Goal: Transaction & Acquisition: Book appointment/travel/reservation

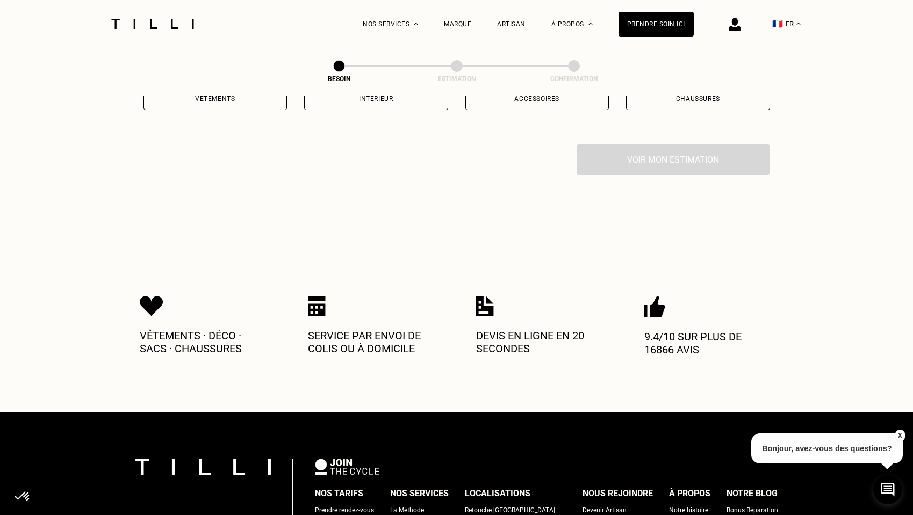
scroll to position [41, 0]
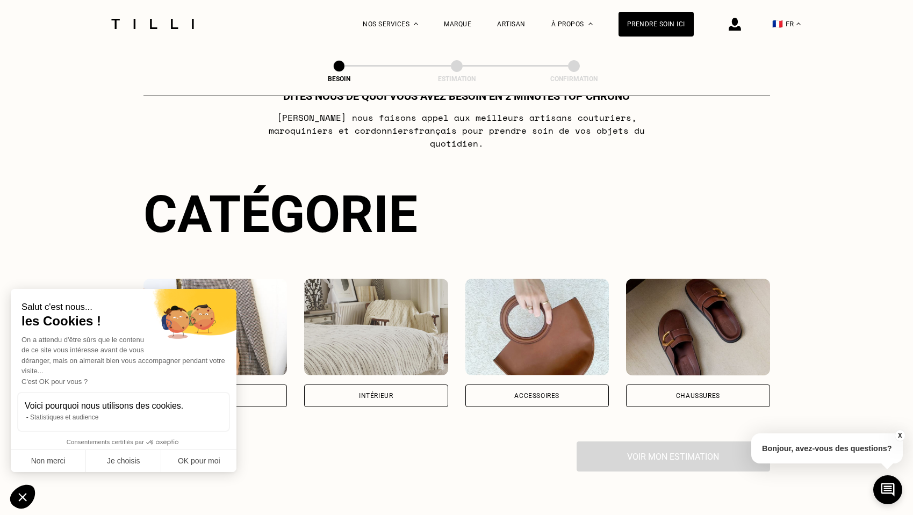
click at [415, 330] on img at bounding box center [376, 327] width 144 height 97
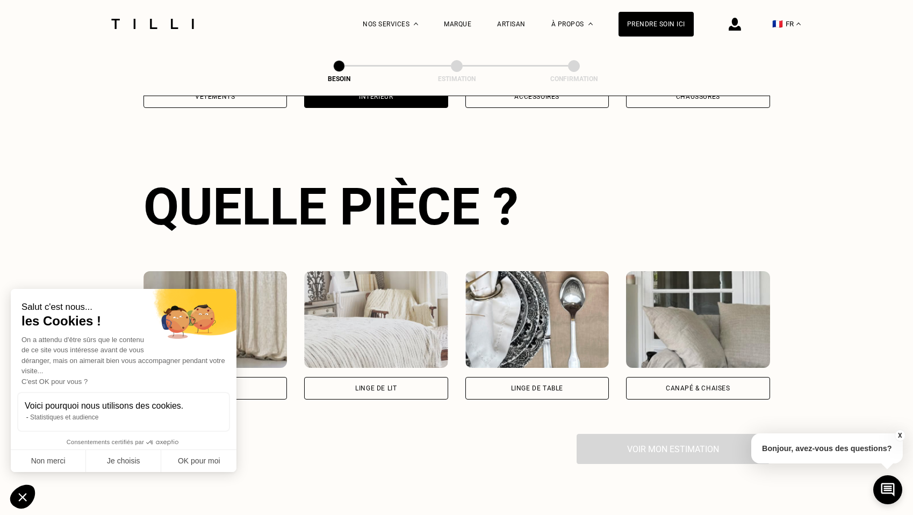
scroll to position [350, 0]
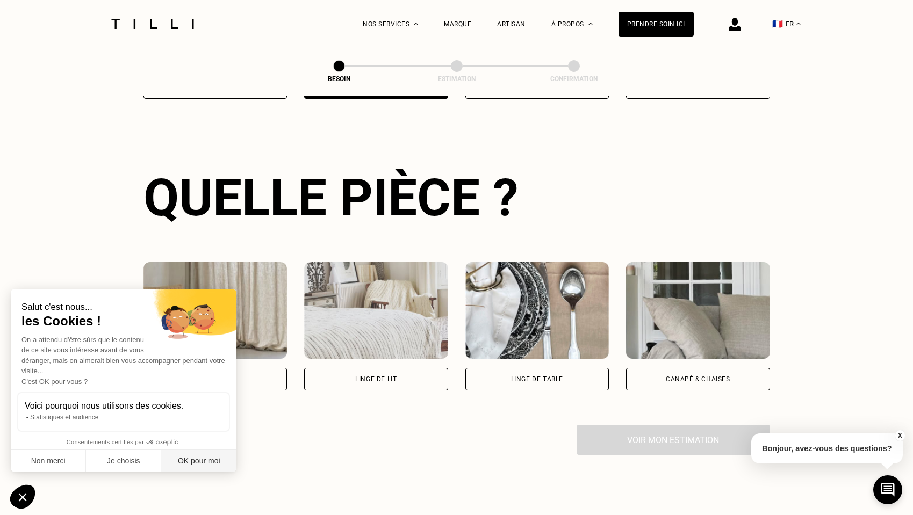
click at [212, 463] on button "OK pour moi" at bounding box center [198, 461] width 75 height 23
checkbox input "true"
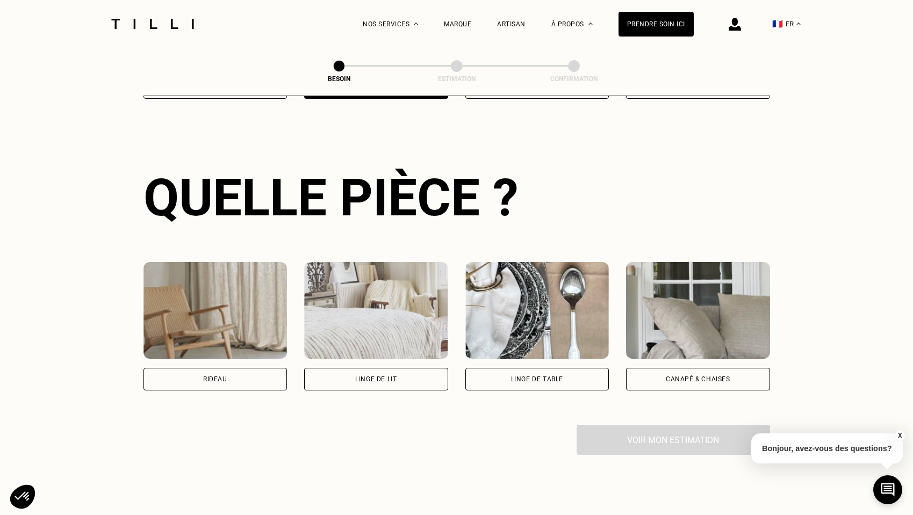
click at [228, 373] on div "Rideau" at bounding box center [215, 379] width 144 height 23
select select "FR"
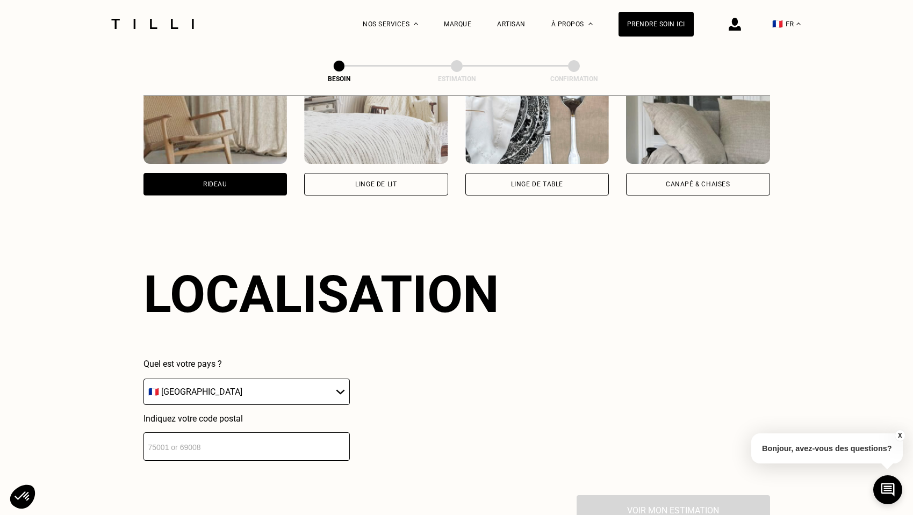
scroll to position [641, 0]
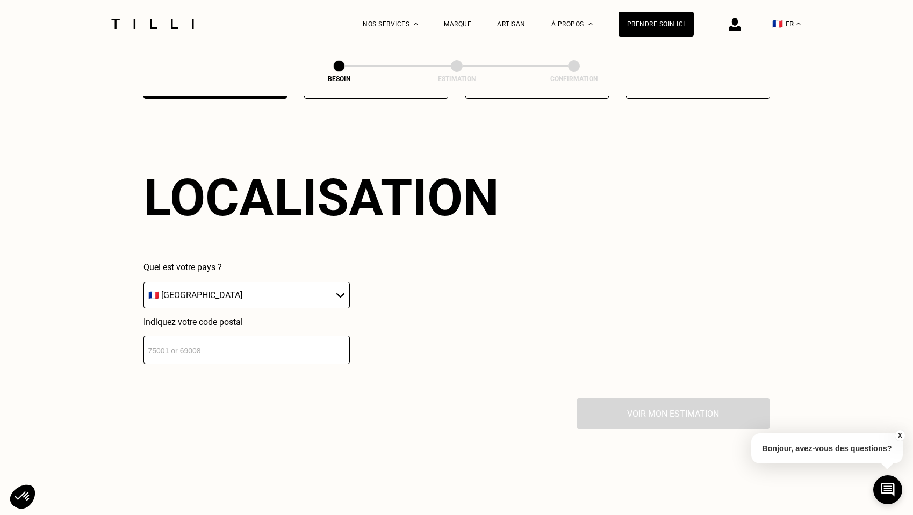
drag, startPoint x: 296, startPoint y: 338, endPoint x: 308, endPoint y: 338, distance: 11.8
click at [296, 338] on input "number" at bounding box center [246, 350] width 206 height 28
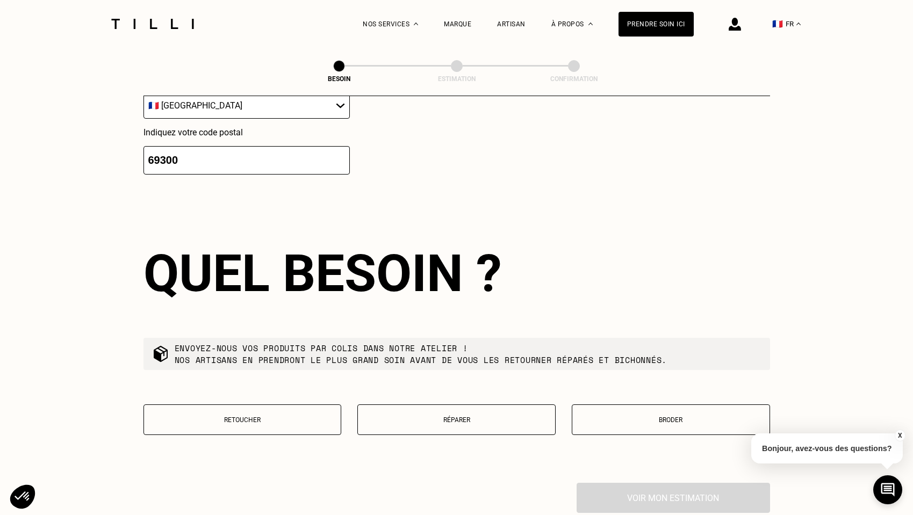
scroll to position [907, 0]
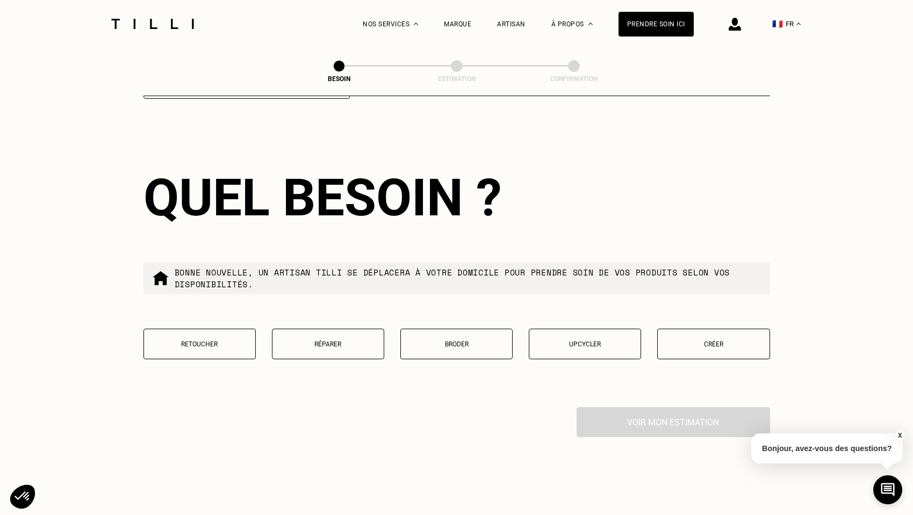
type input "69300"
click at [231, 341] on p "Retoucher" at bounding box center [199, 345] width 100 height 8
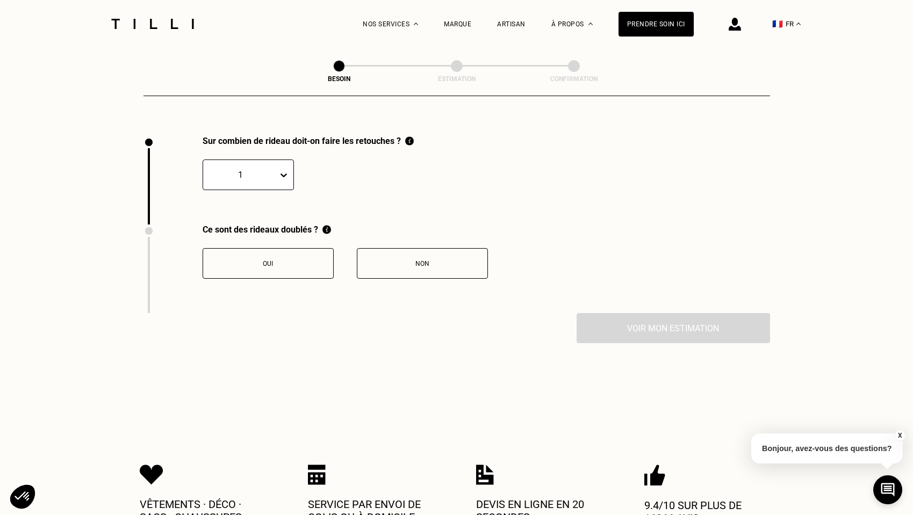
scroll to position [1181, 0]
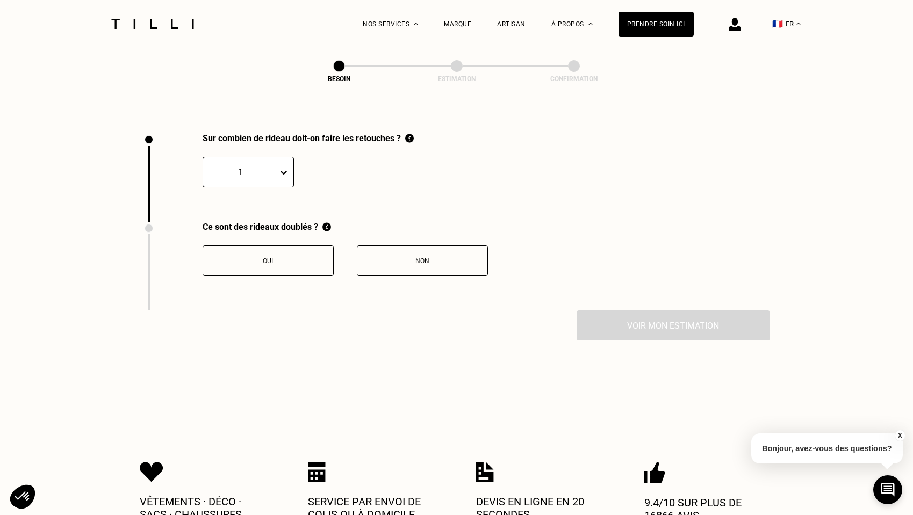
click at [278, 257] on div "Oui" at bounding box center [267, 261] width 119 height 8
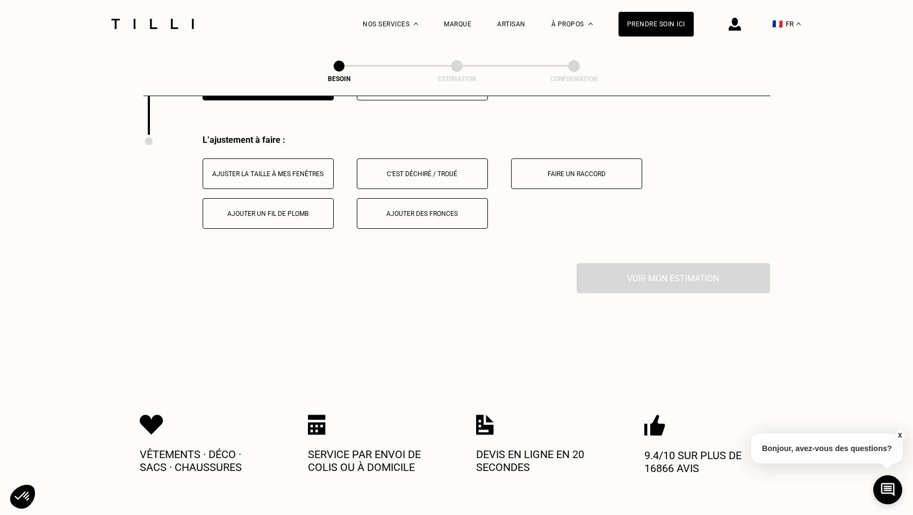
scroll to position [1358, 0]
click at [285, 169] on div "Ajuster la taille à mes fenêtres" at bounding box center [267, 173] width 119 height 8
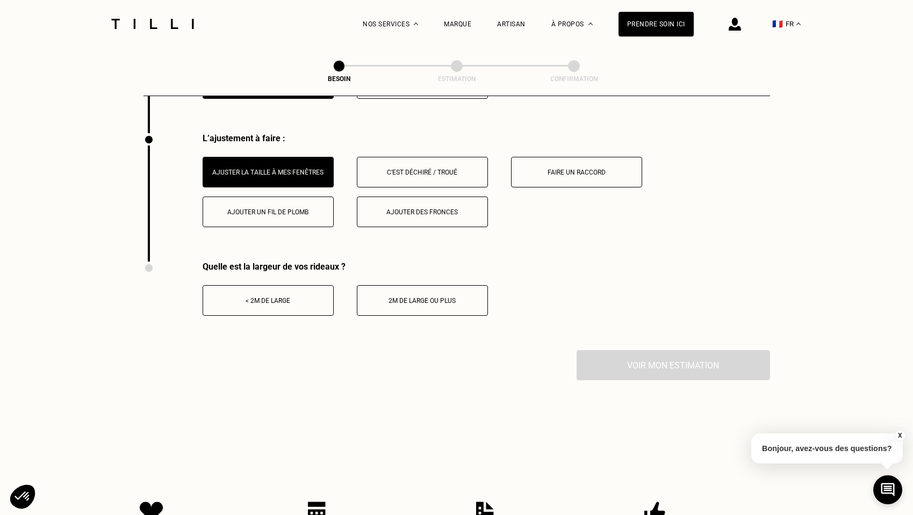
click at [302, 296] on button "< 2m de large" at bounding box center [267, 300] width 131 height 31
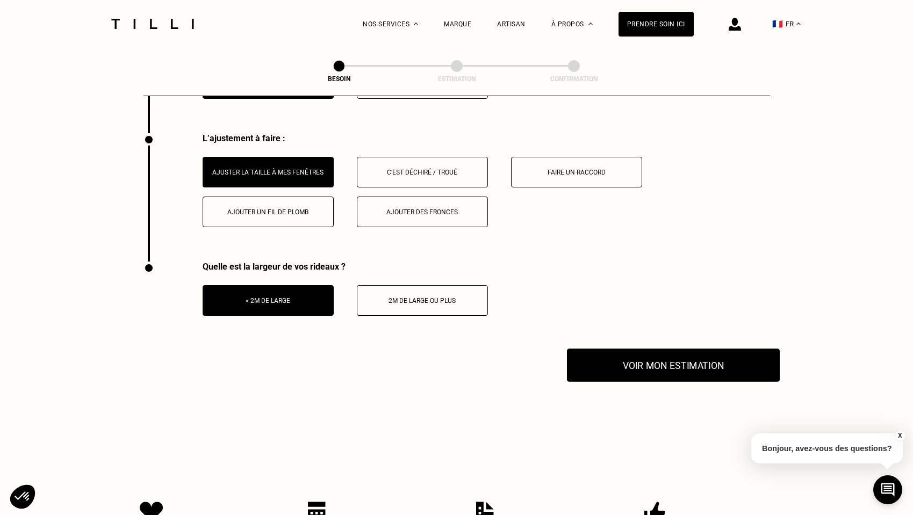
click at [621, 351] on button "Voir mon estimation" at bounding box center [673, 365] width 213 height 33
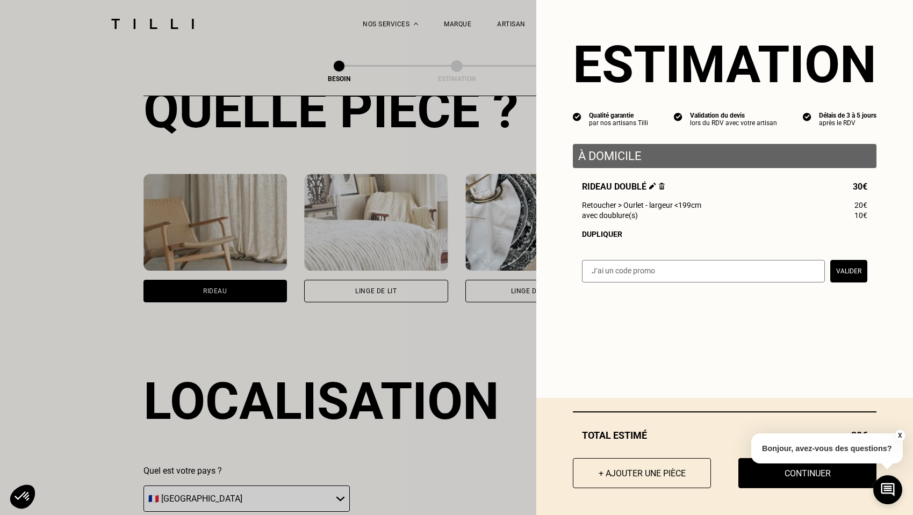
scroll to position [417, 0]
